Goal: Information Seeking & Learning: Learn about a topic

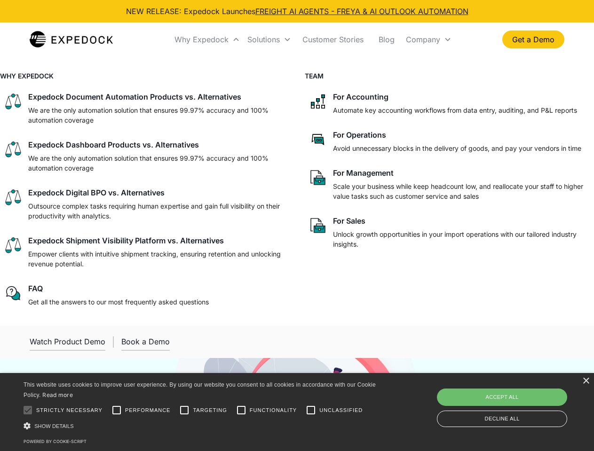
click at [207, 40] on div "Why Expedock" at bounding box center [201, 39] width 54 height 9
click at [269, 40] on div "Solutions" at bounding box center [263, 39] width 32 height 9
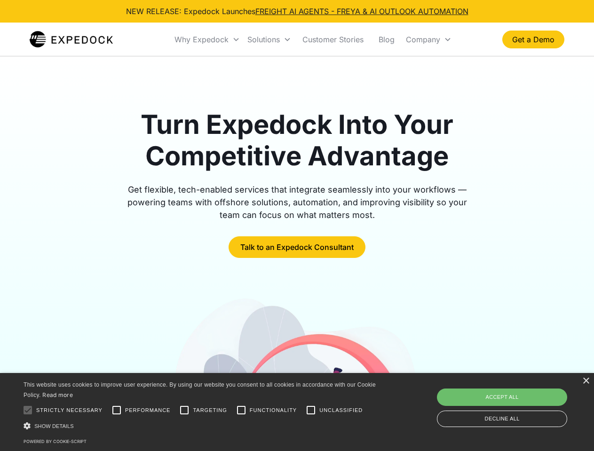
click at [428, 40] on div "Company" at bounding box center [423, 39] width 34 height 9
click at [28, 411] on div at bounding box center [27, 410] width 19 height 19
click at [117, 411] on input "Performance" at bounding box center [116, 410] width 19 height 19
checkbox input "true"
click at [184, 411] on input "Targeting" at bounding box center [184, 410] width 19 height 19
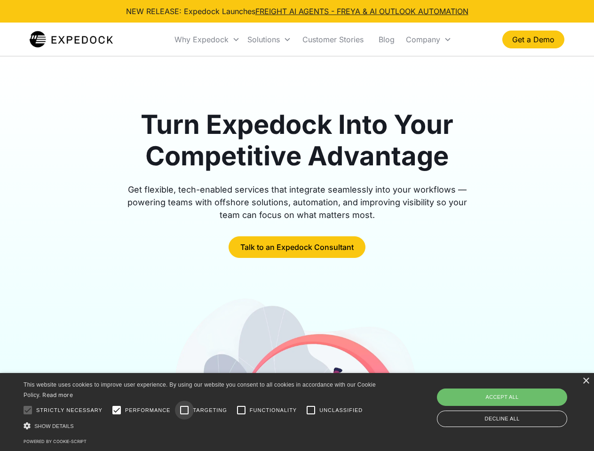
checkbox input "true"
click at [241, 411] on input "Functionality" at bounding box center [241, 410] width 19 height 19
checkbox input "true"
click at [311, 411] on input "Unclassified" at bounding box center [310, 410] width 19 height 19
checkbox input "true"
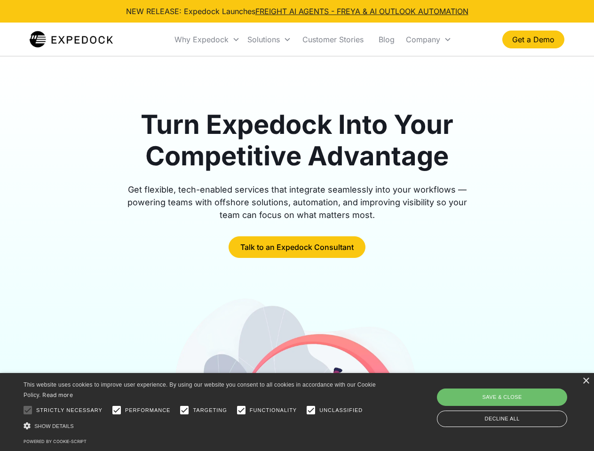
click at [201, 426] on div "Show details Hide details" at bounding box center [202, 426] width 356 height 10
